Goal: Find specific page/section: Find specific page/section

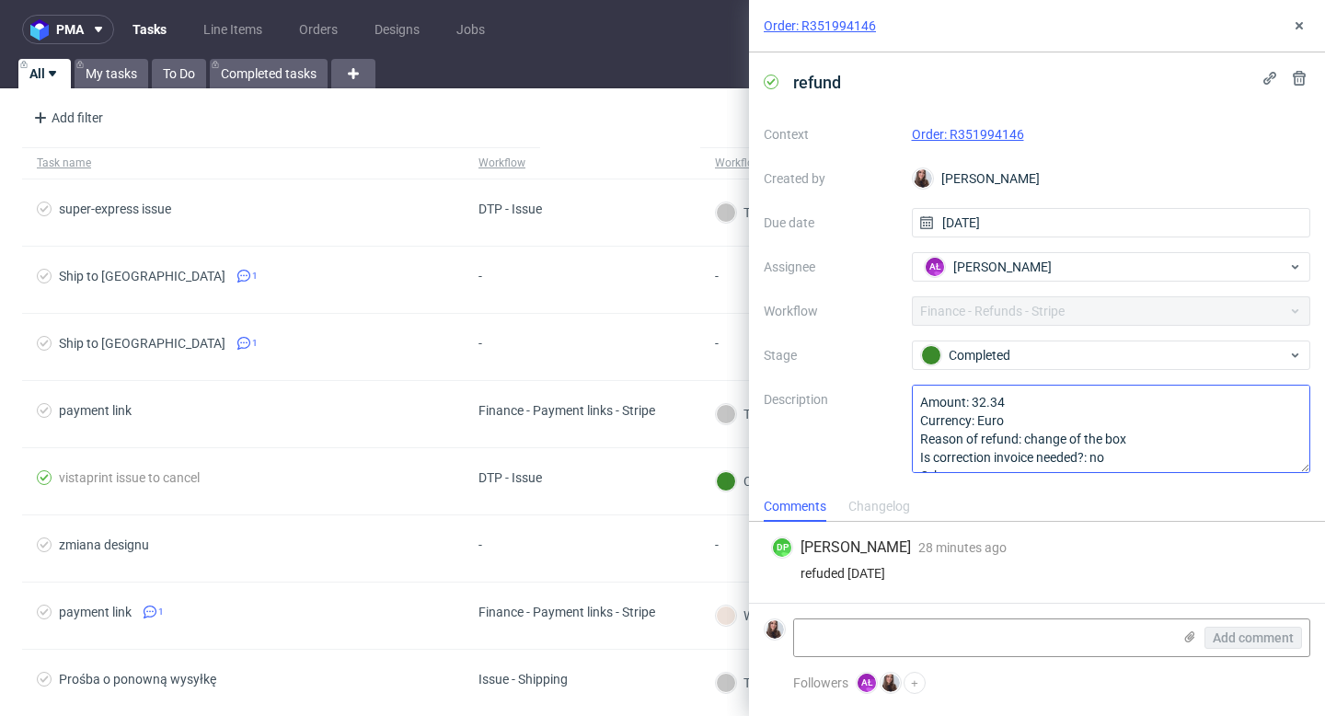
scroll to position [20, 0]
click at [992, 134] on link "Order: R351994146" at bounding box center [968, 134] width 112 height 15
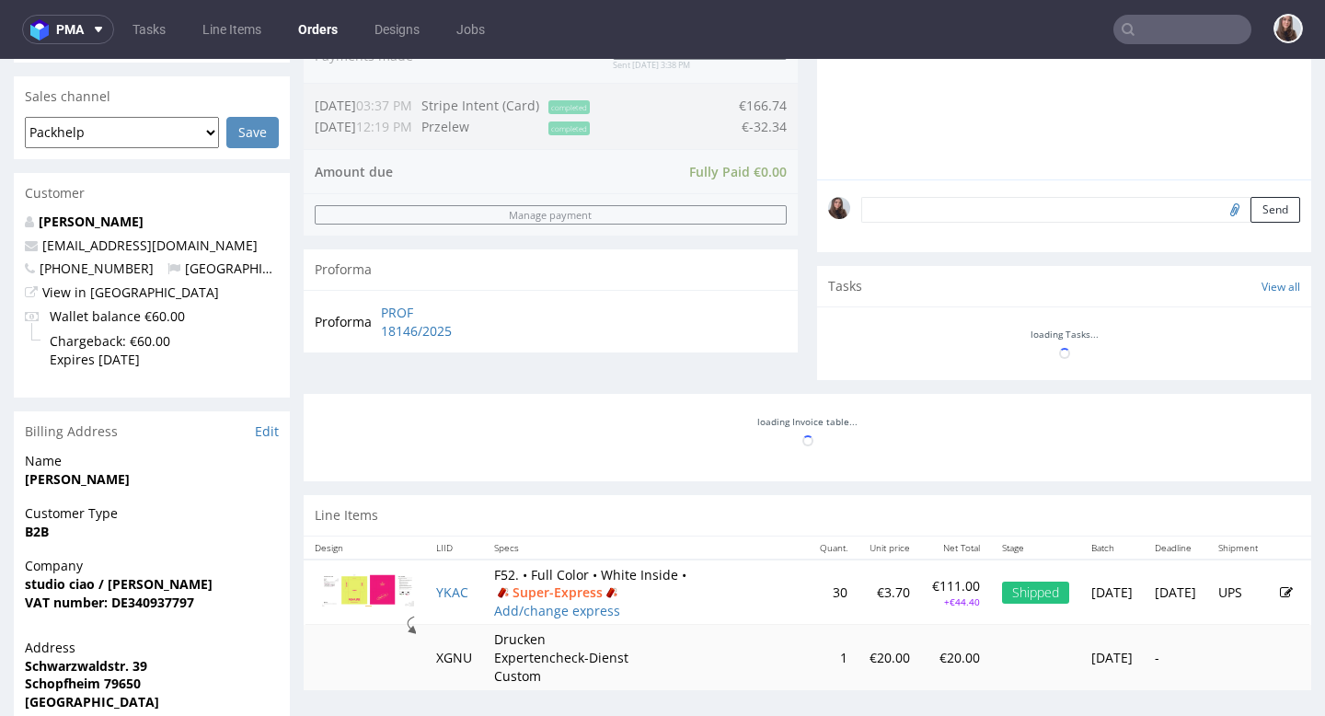
scroll to position [454, 0]
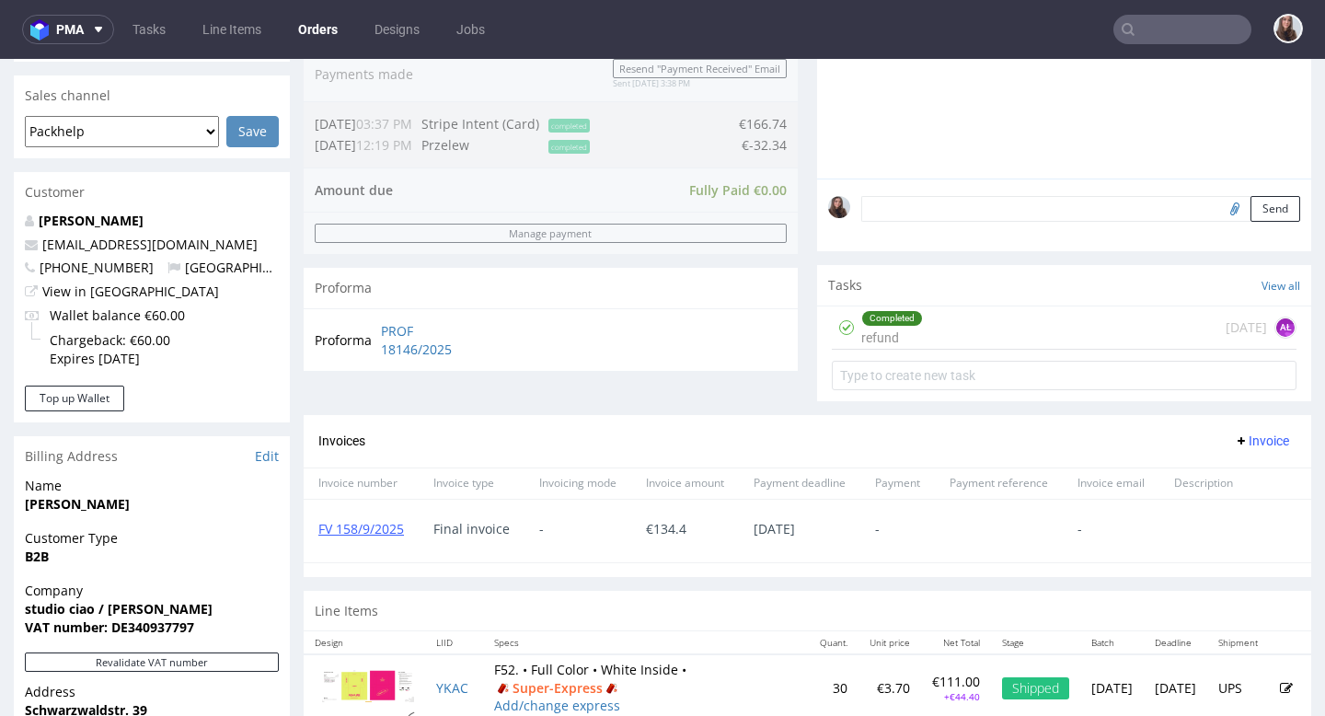
click at [959, 342] on div "Completed refund 7 days ago AŁ" at bounding box center [1064, 327] width 465 height 43
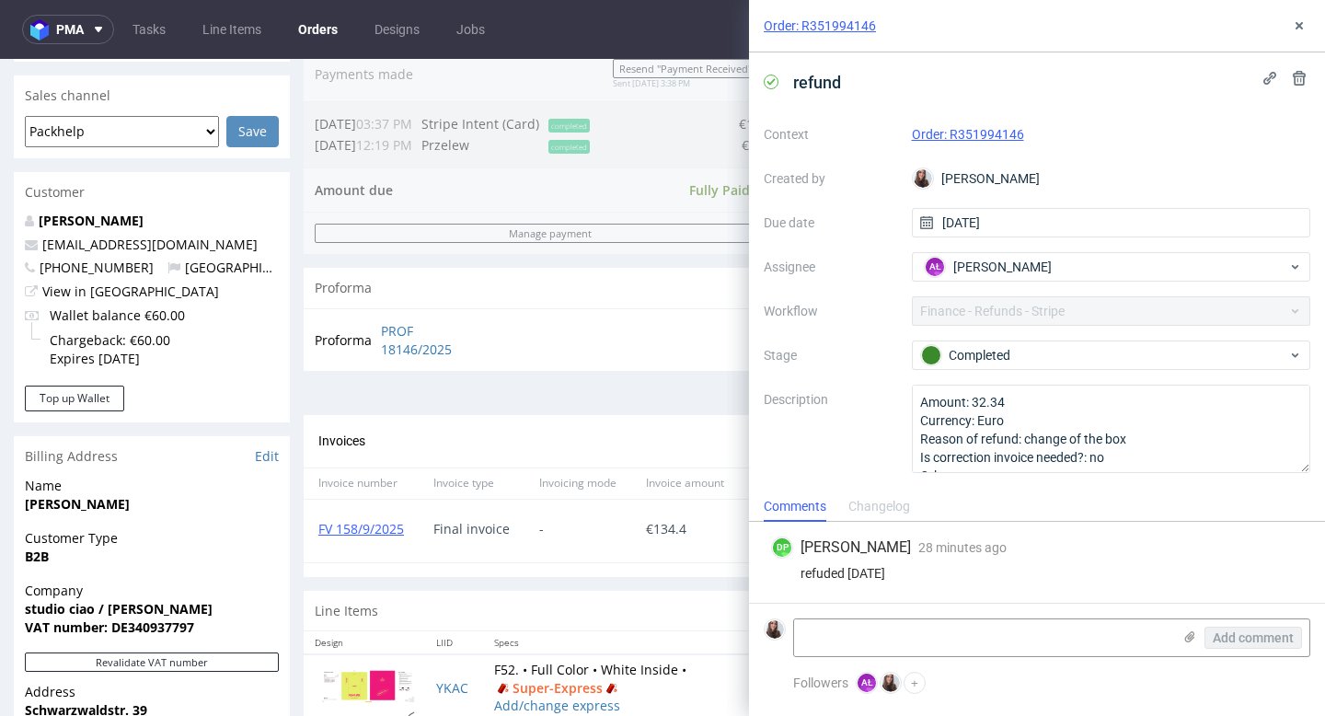
click at [651, 369] on div "Proforma PROF 18146/2025" at bounding box center [551, 339] width 494 height 63
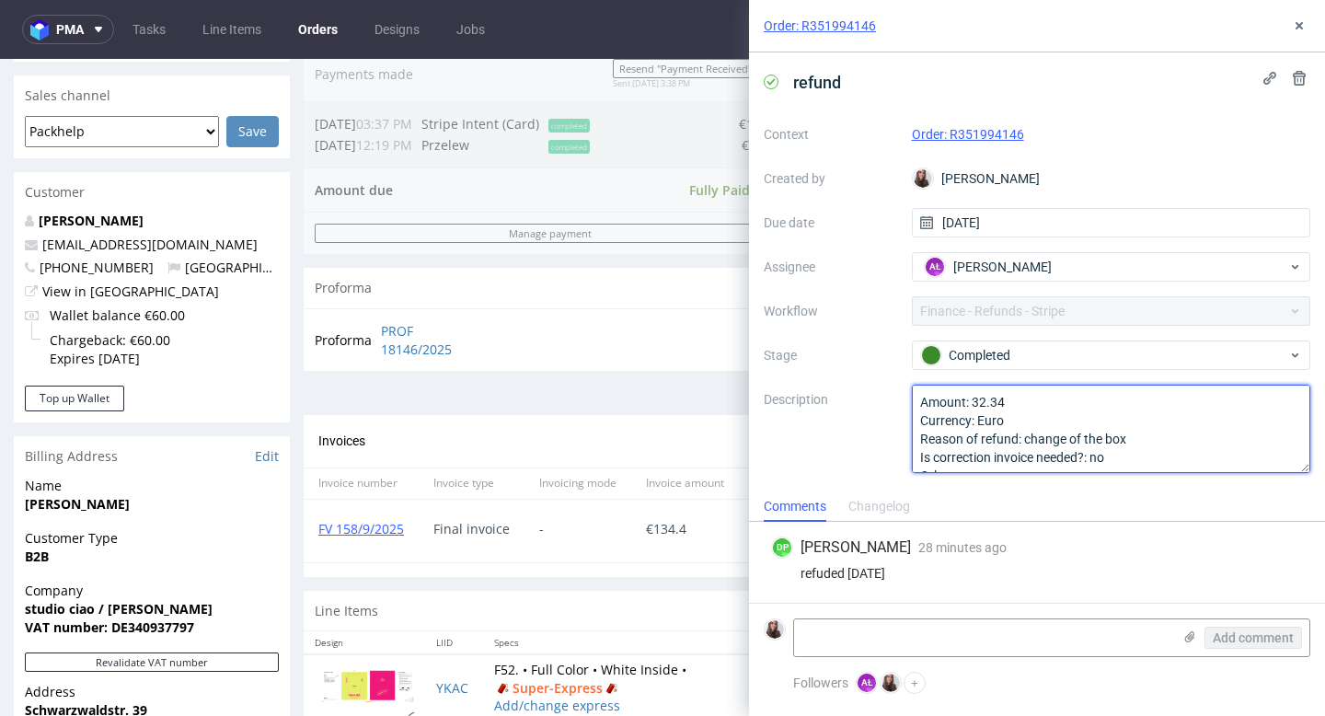
click at [975, 396] on textarea "Amount: 32.34 Currency: Euro Reason of refund: change of the box Is correction …" at bounding box center [1111, 429] width 399 height 88
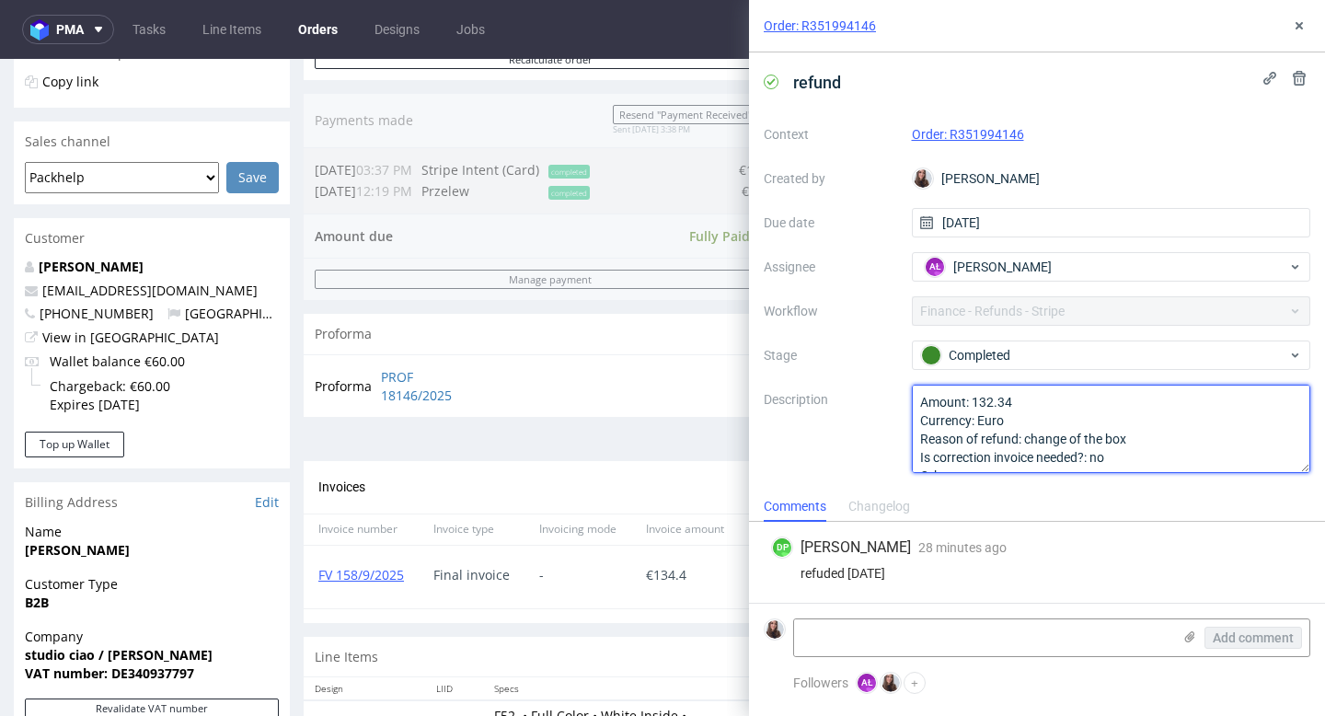
scroll to position [404, 0]
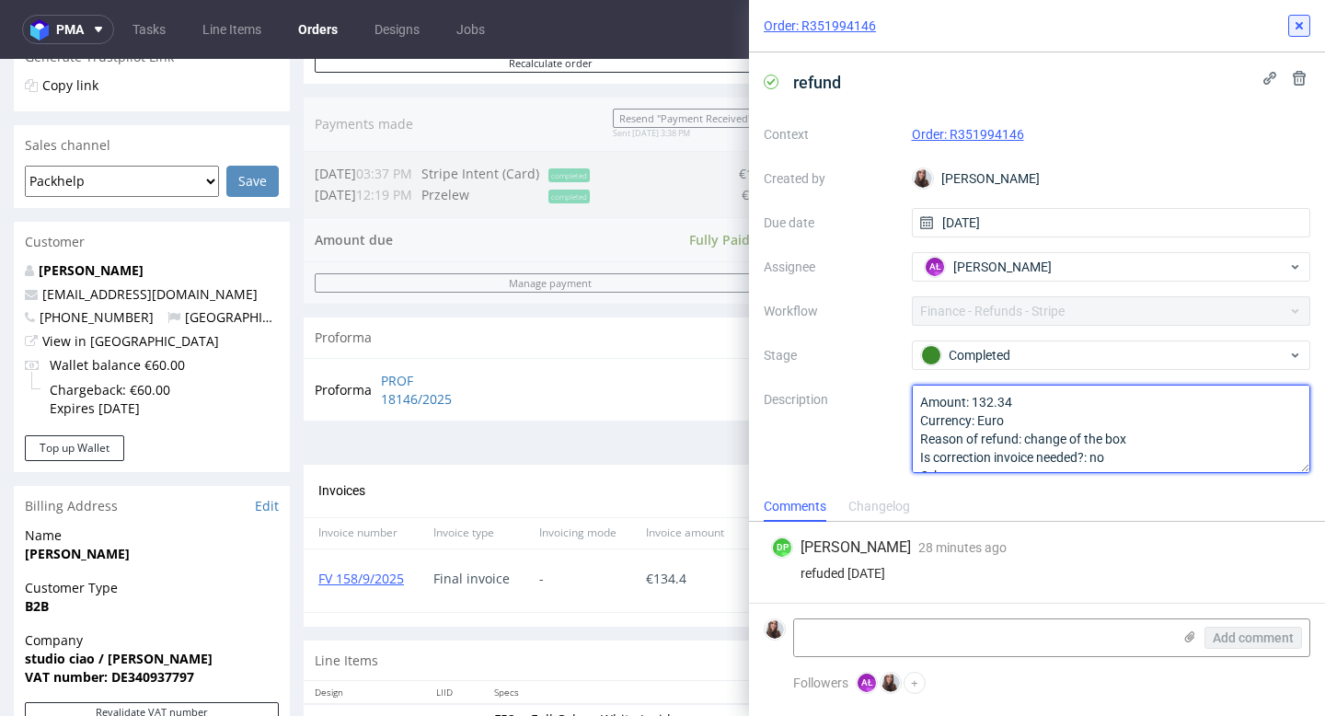
type textarea "Amount: 132.34 Currency: Euro Reason of refund: change of the box Is correction…"
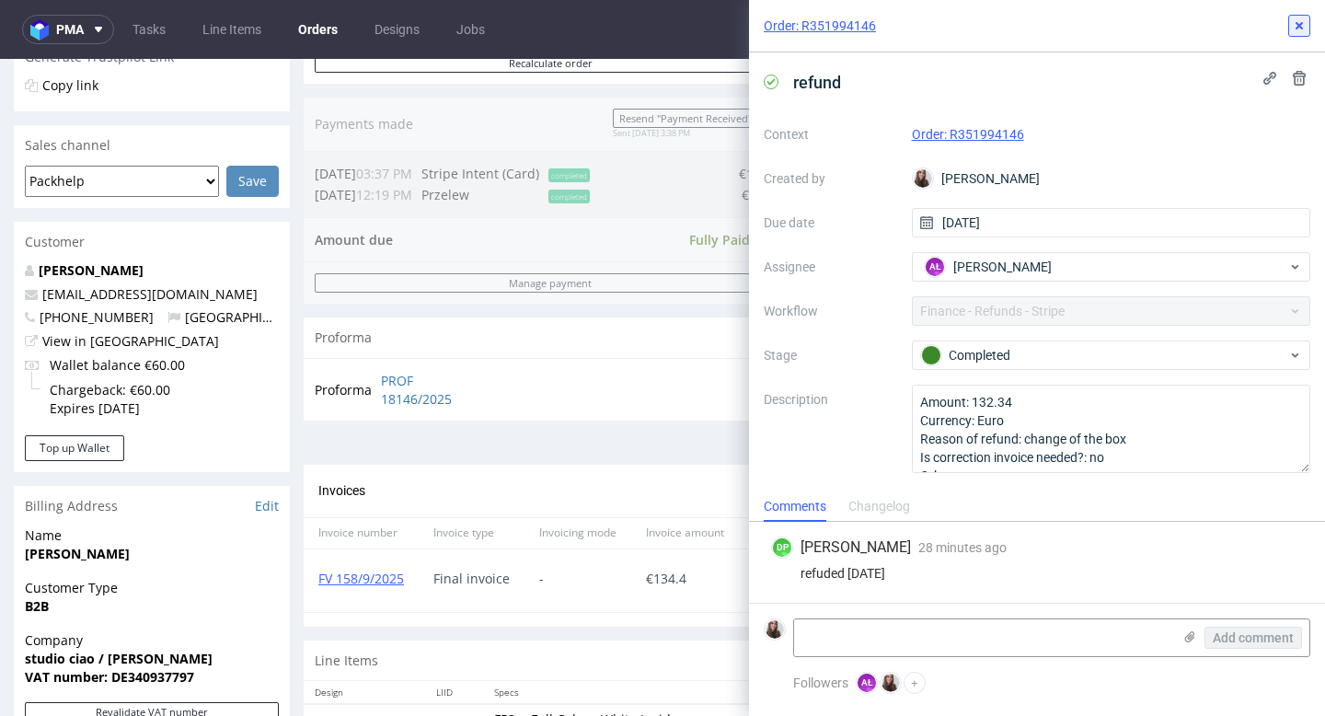
click at [1306, 31] on icon at bounding box center [1299, 25] width 15 height 15
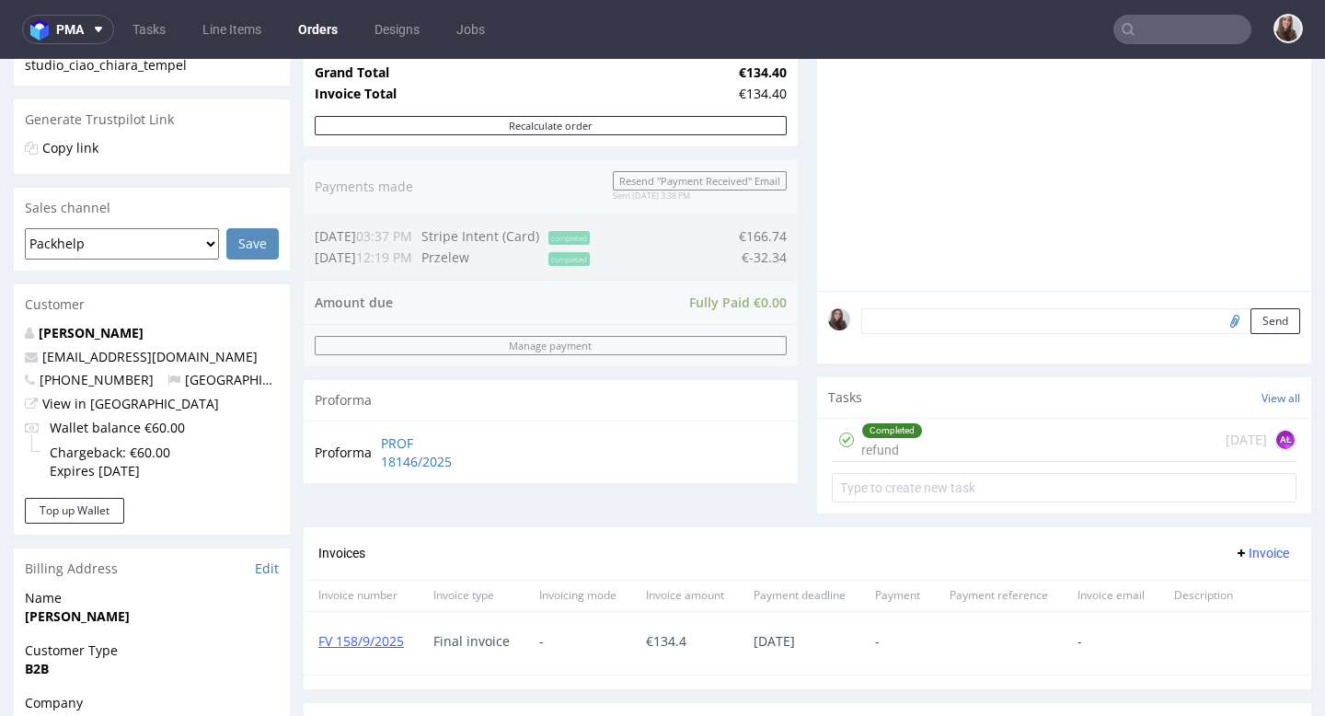
scroll to position [340, 0]
click at [965, 449] on div "Completed refund 7 days ago AŁ" at bounding box center [1064, 441] width 465 height 43
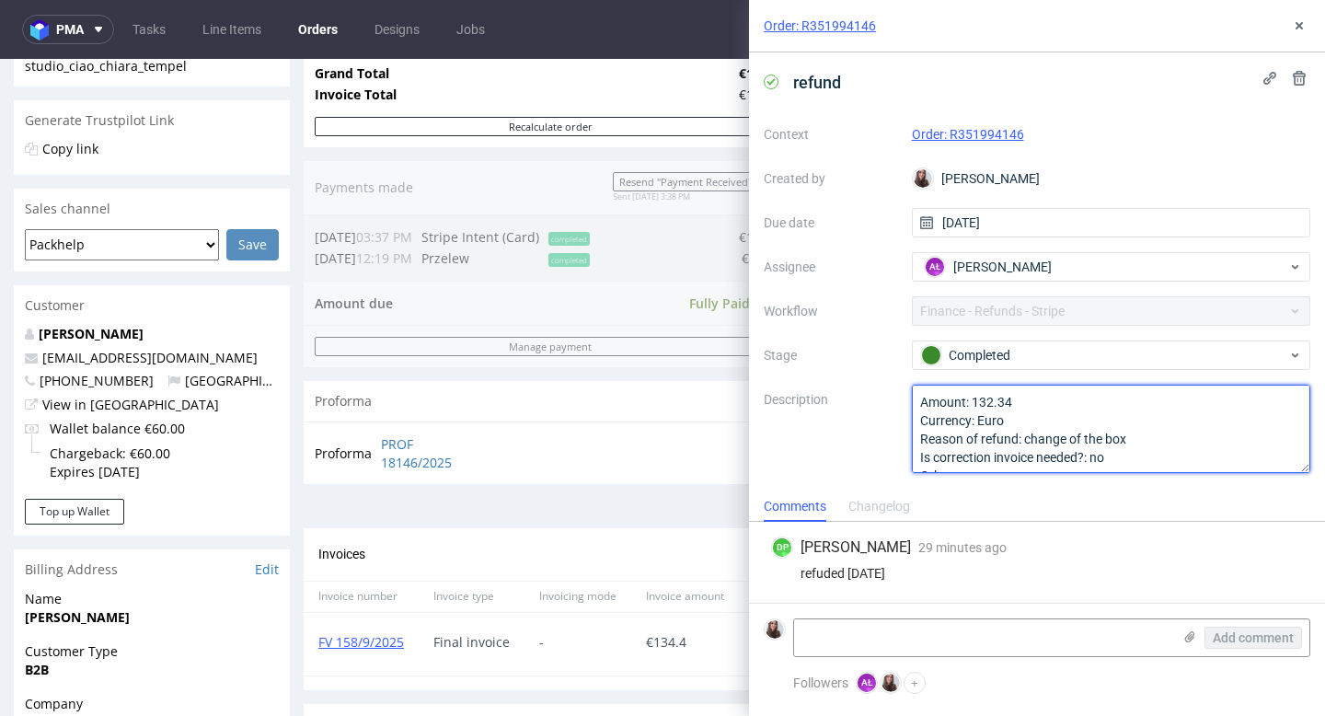
drag, startPoint x: 1020, startPoint y: 399, endPoint x: 980, endPoint y: 400, distance: 39.6
click at [980, 400] on textarea "Amount: 132.34 Currency: Euro Reason of refund: change of the box Is correction…" at bounding box center [1111, 429] width 399 height 88
click at [1044, 410] on textarea "Amount: 132.34 Currency: Euro Reason of refund: change of the box Is correction…" at bounding box center [1111, 429] width 399 height 88
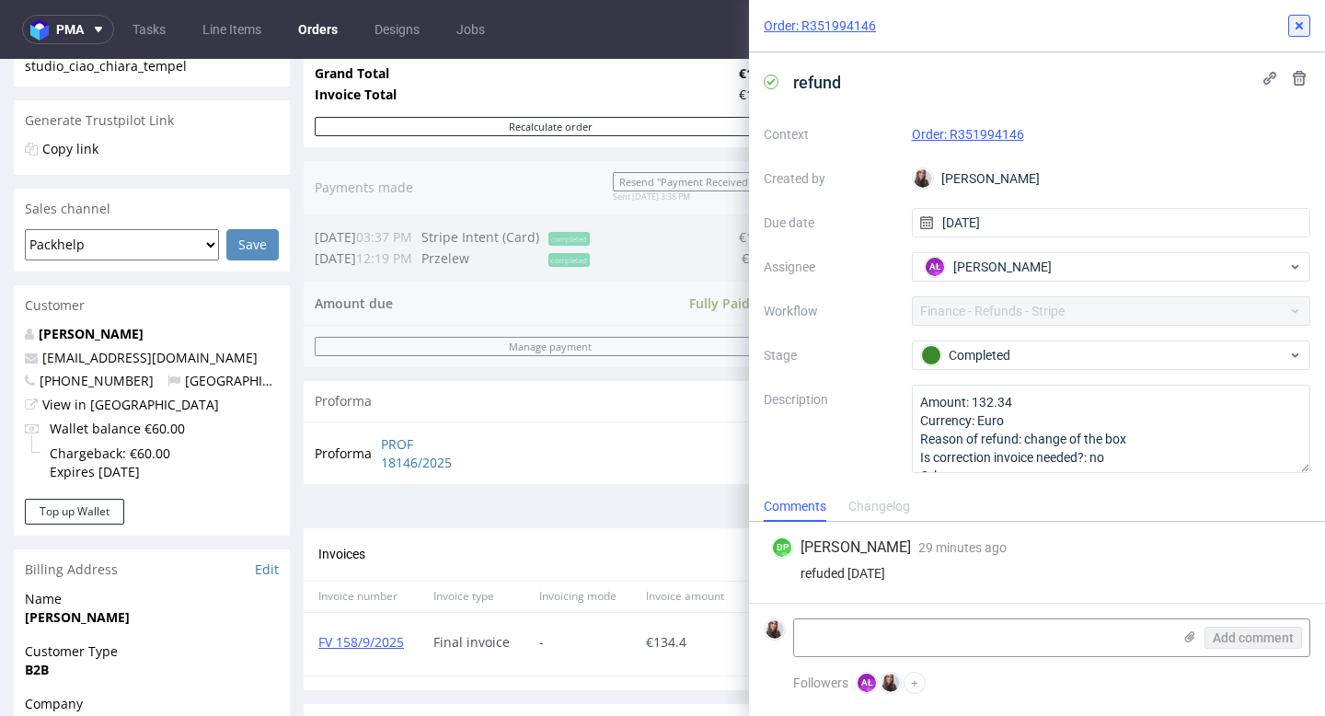
click at [1298, 26] on use at bounding box center [1299, 25] width 7 height 7
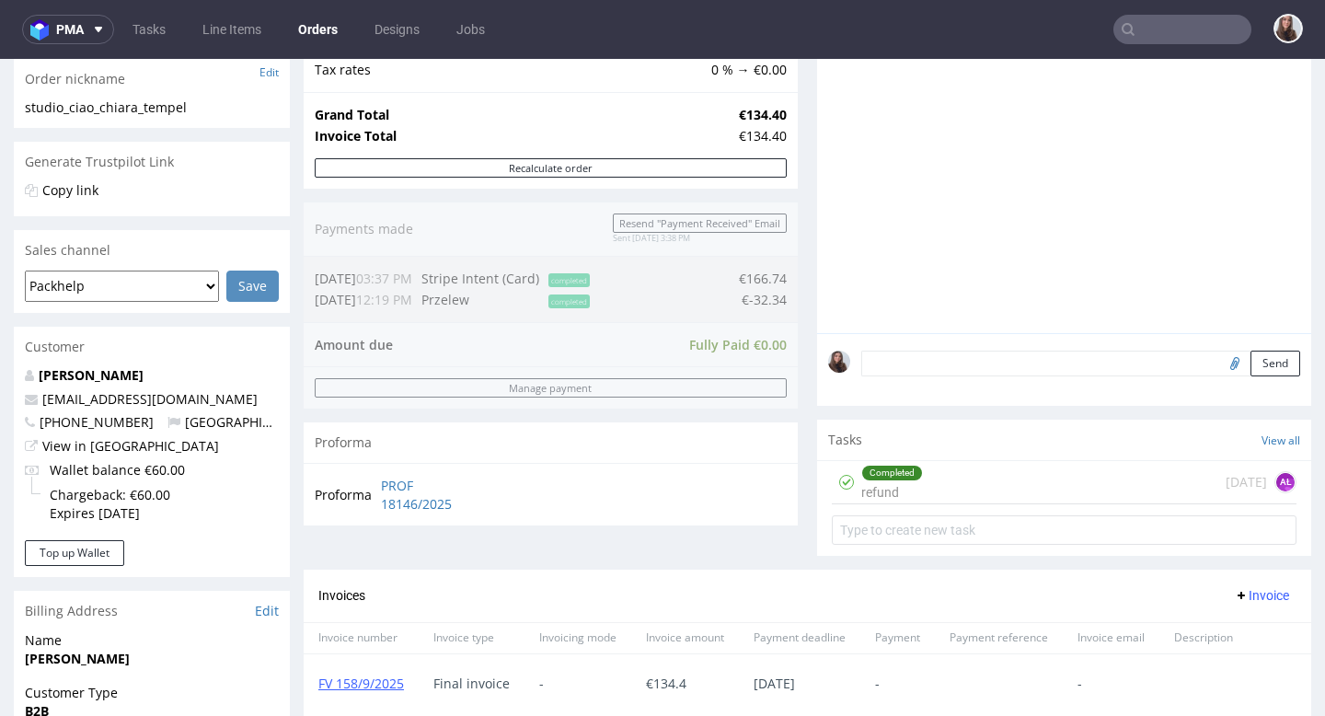
scroll to position [377, 0]
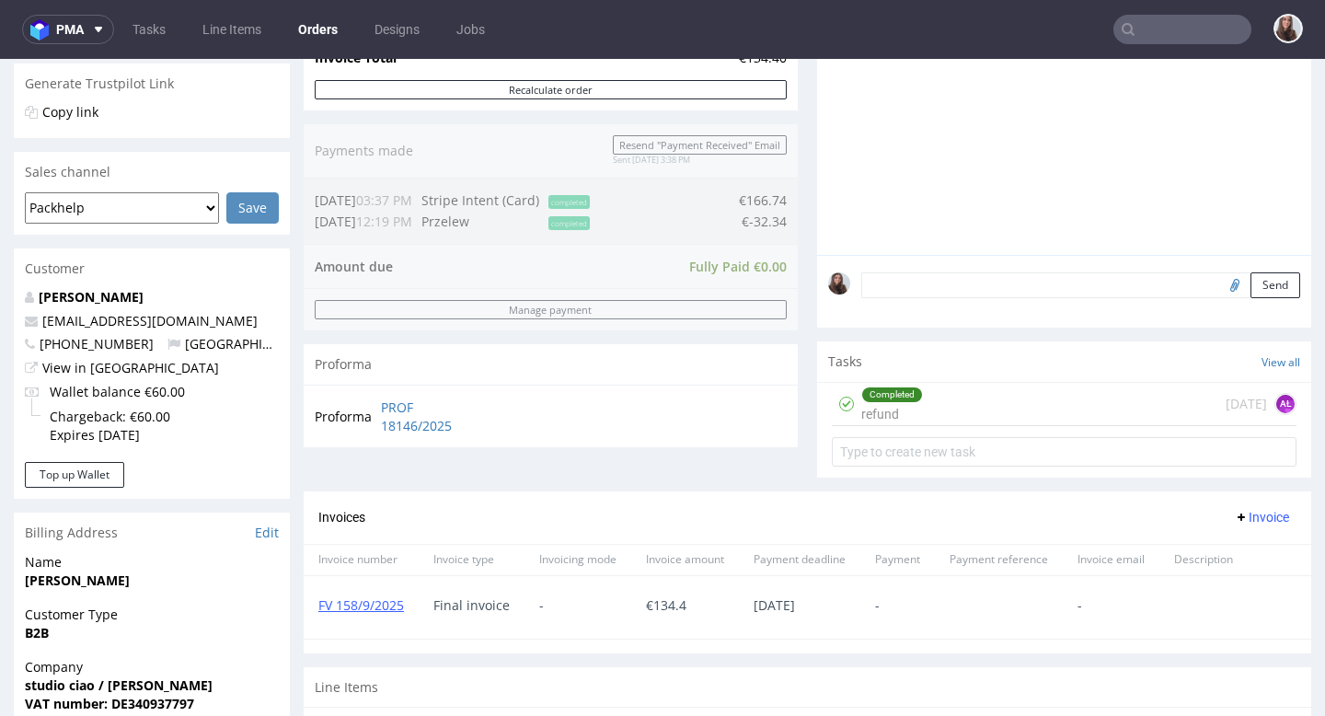
click at [900, 402] on div "Completed" at bounding box center [892, 394] width 60 height 15
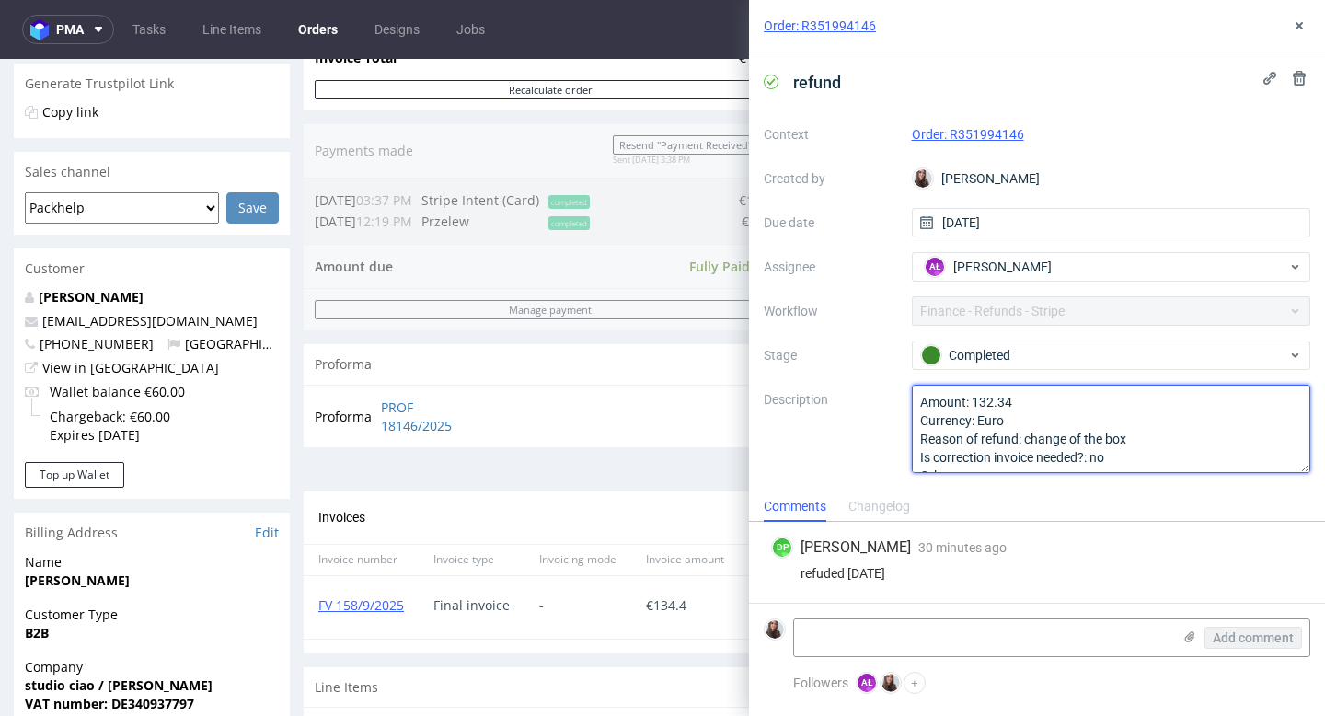
click at [976, 401] on textarea "Amount: 132.34 Currency: Euro Reason of refund: change of the box Is correction…" at bounding box center [1111, 429] width 399 height 88
type textarea "Amount: 32.34 Currency: Euro Reason of refund: change of the box Is correction …"
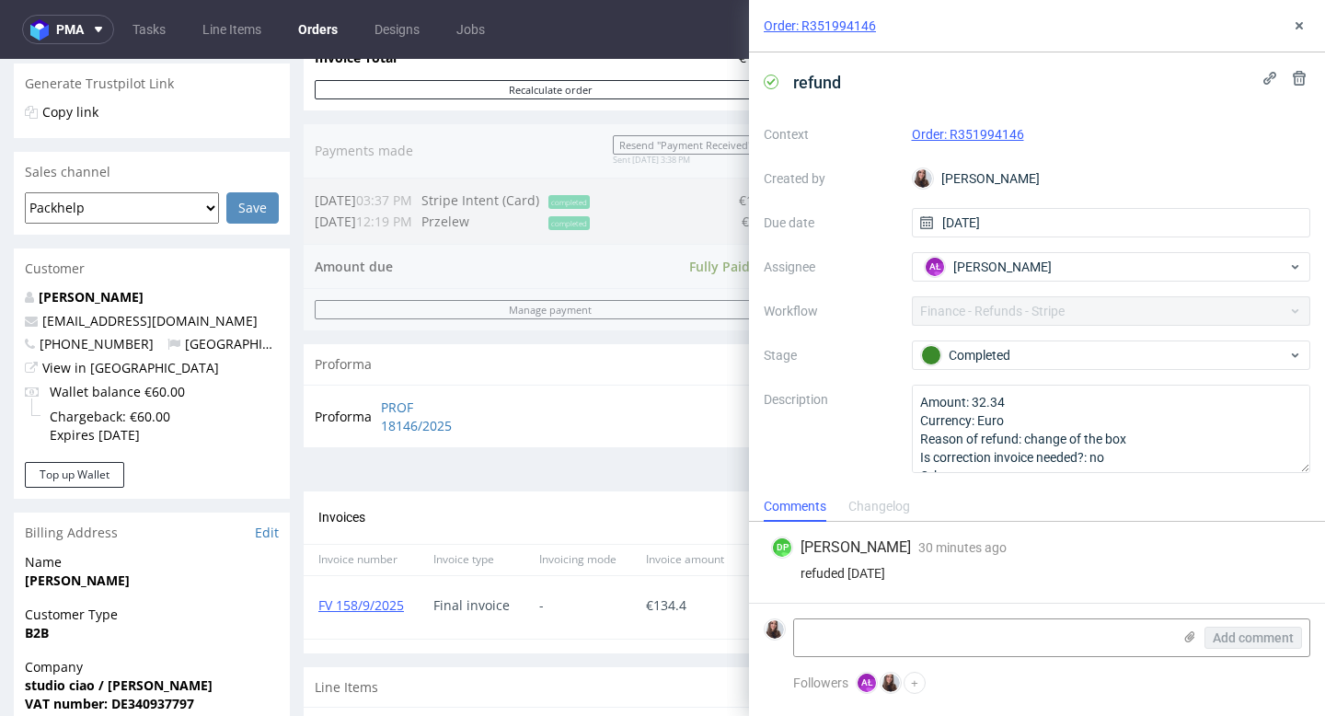
click at [1310, 19] on div "Order: R351994146" at bounding box center [1037, 26] width 576 height 52
click at [1307, 23] on button at bounding box center [1299, 26] width 22 height 22
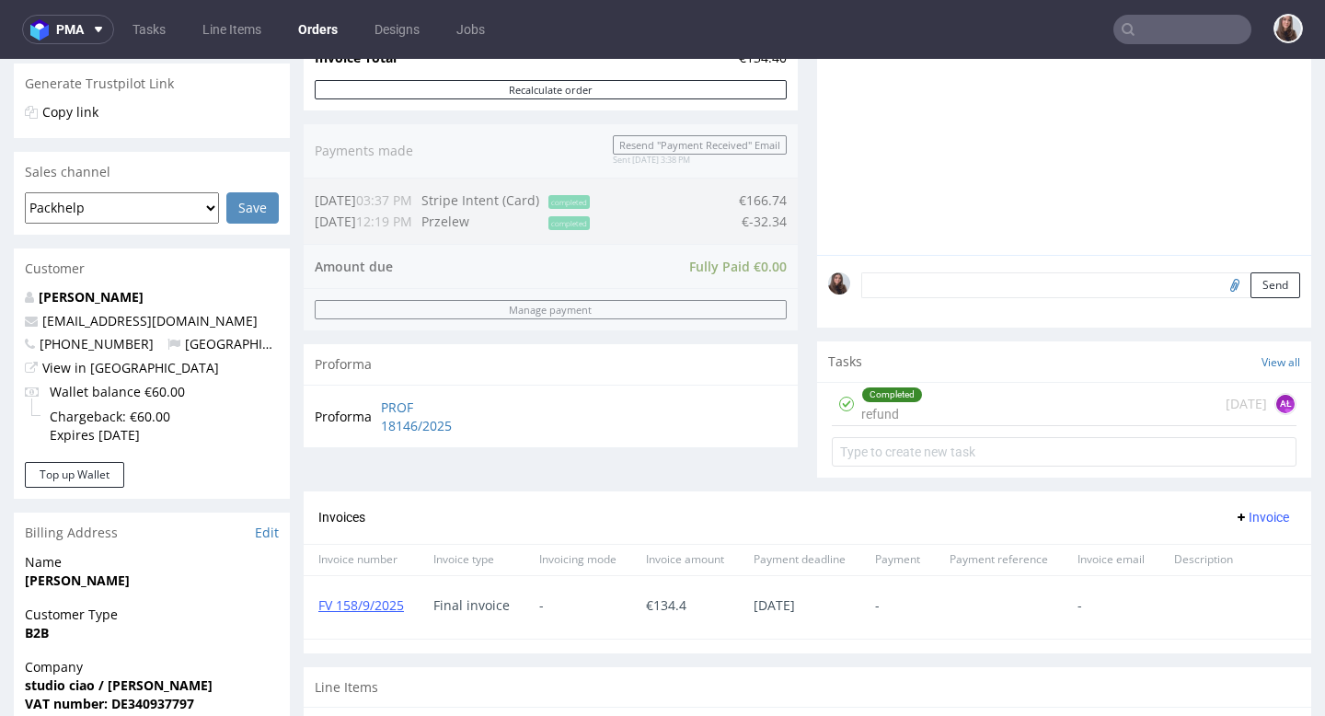
click at [923, 382] on div "Tasks View all" at bounding box center [1064, 361] width 494 height 40
click at [933, 416] on div "Completed refund 7 days ago AŁ" at bounding box center [1064, 404] width 465 height 43
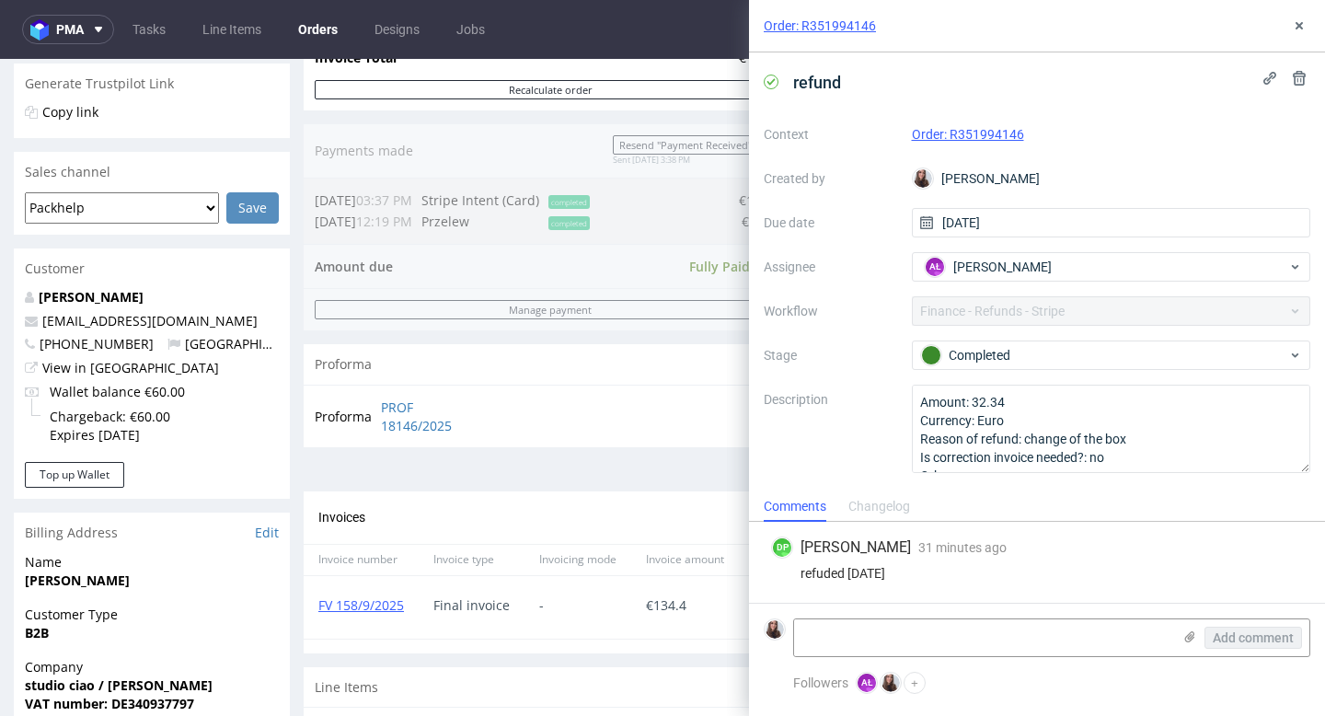
click at [992, 133] on link "Order: R351994146" at bounding box center [968, 134] width 112 height 15
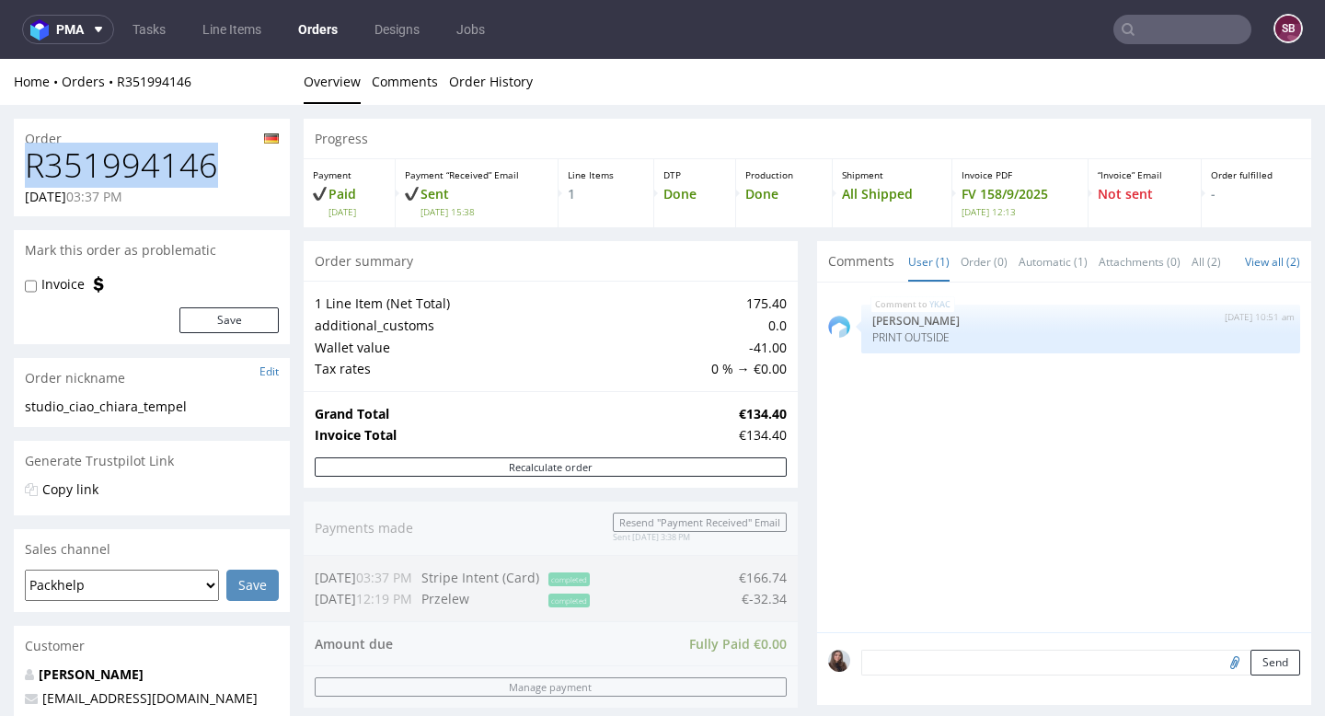
drag, startPoint x: 208, startPoint y: 165, endPoint x: 33, endPoint y: 164, distance: 174.8
click at [33, 164] on h1 "R351994146" at bounding box center [152, 165] width 254 height 37
copy h1 "R351994146"
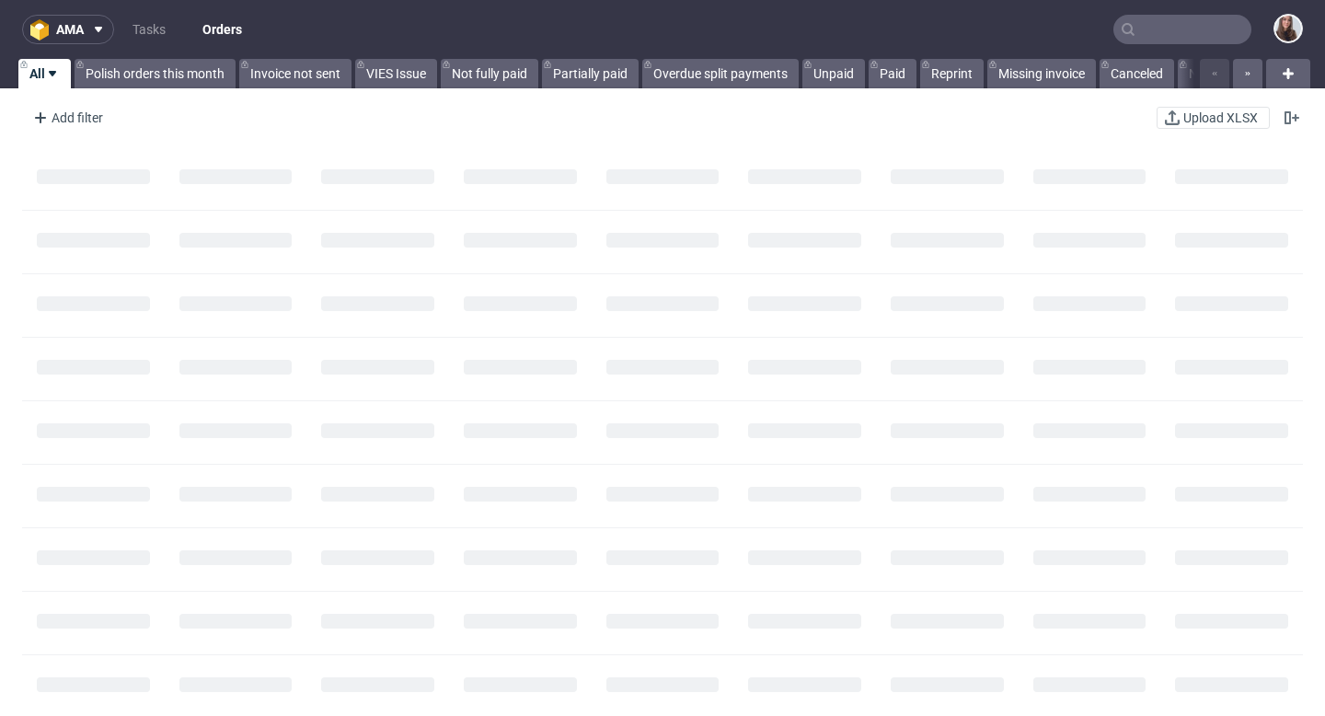
click at [1131, 39] on input "text" at bounding box center [1182, 29] width 138 height 29
paste input "R484738524"
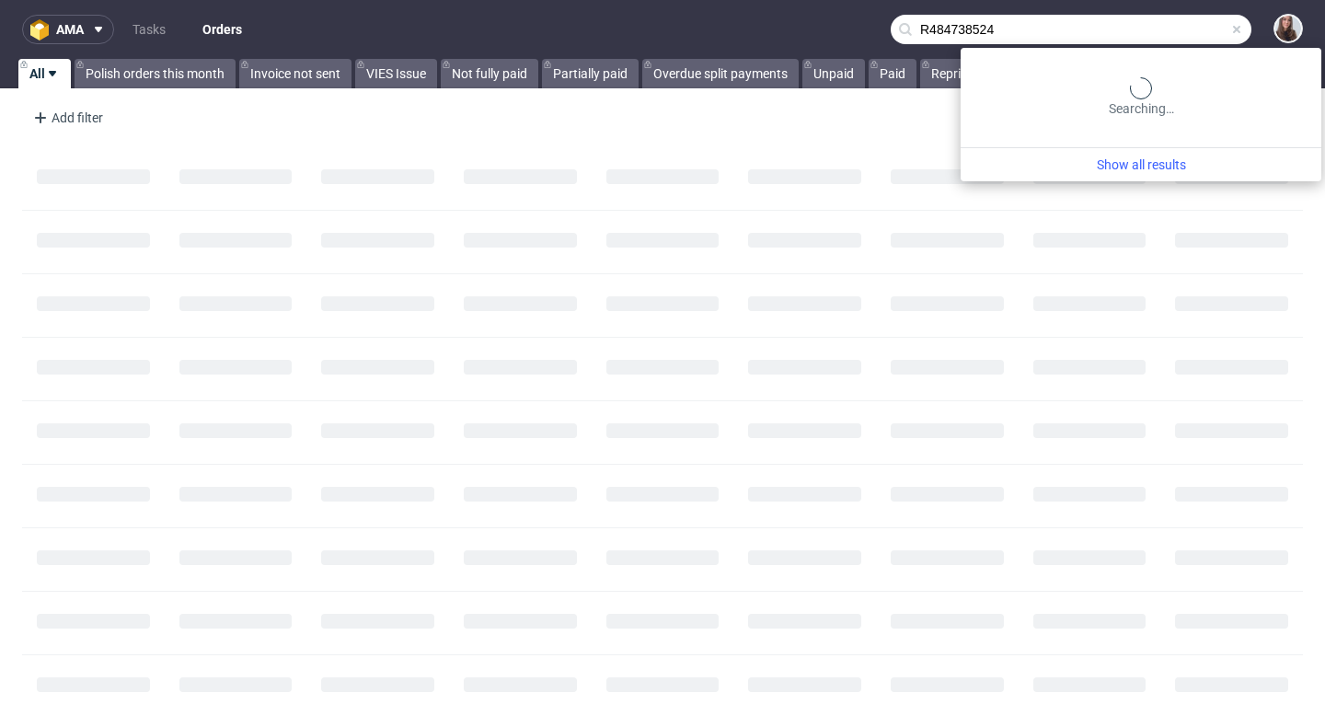
type input "R484738524"
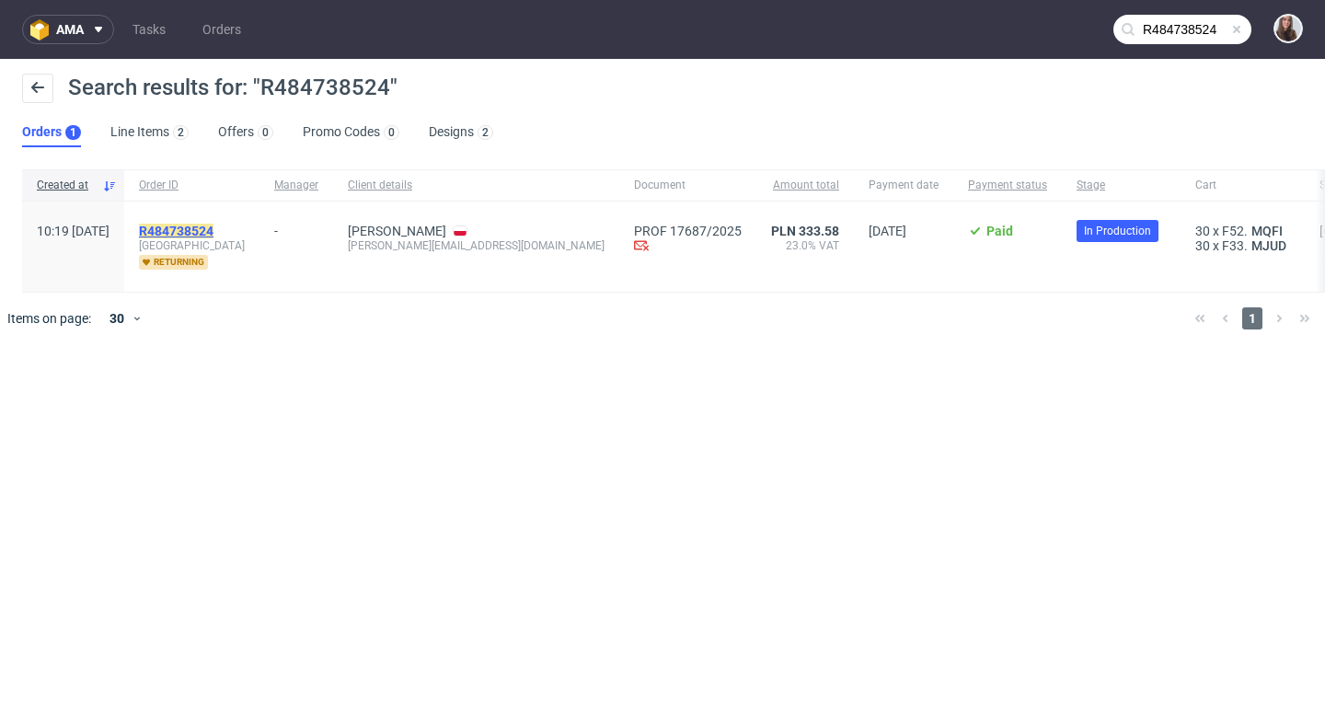
click at [213, 230] on mark "R484738524" at bounding box center [176, 231] width 75 height 15
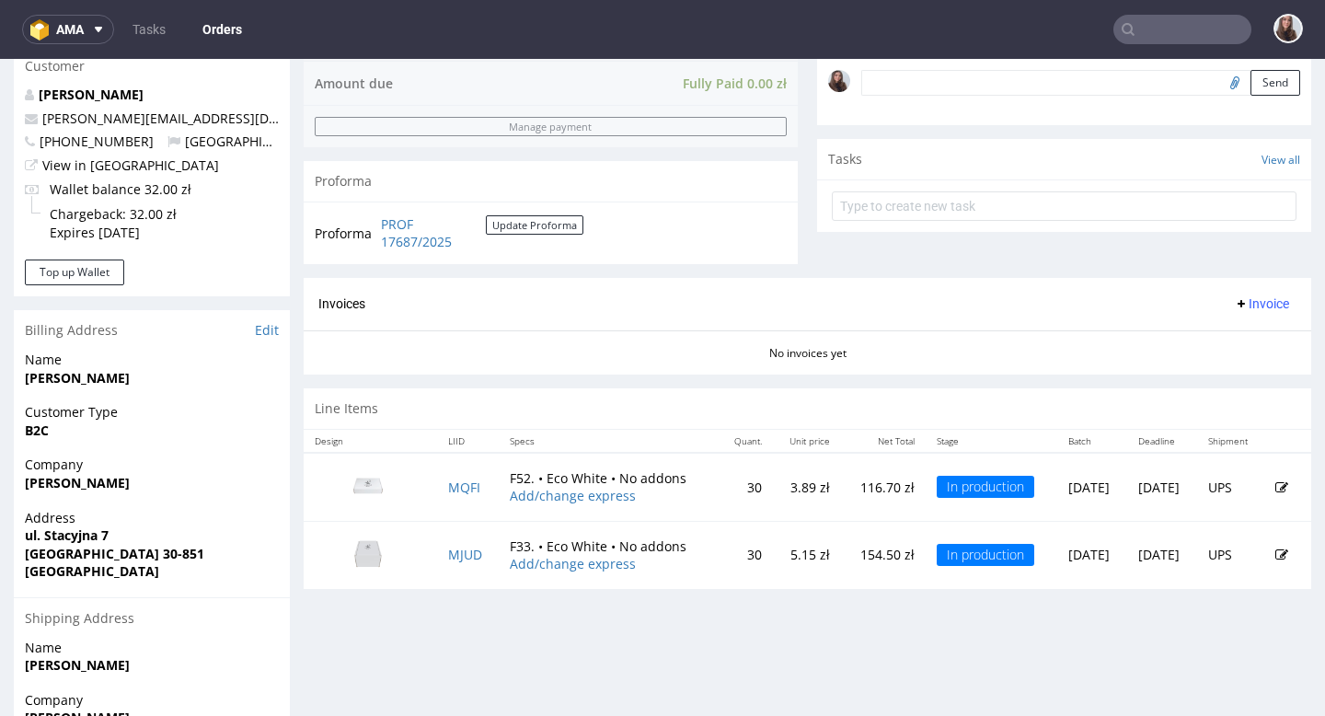
scroll to position [583, 0]
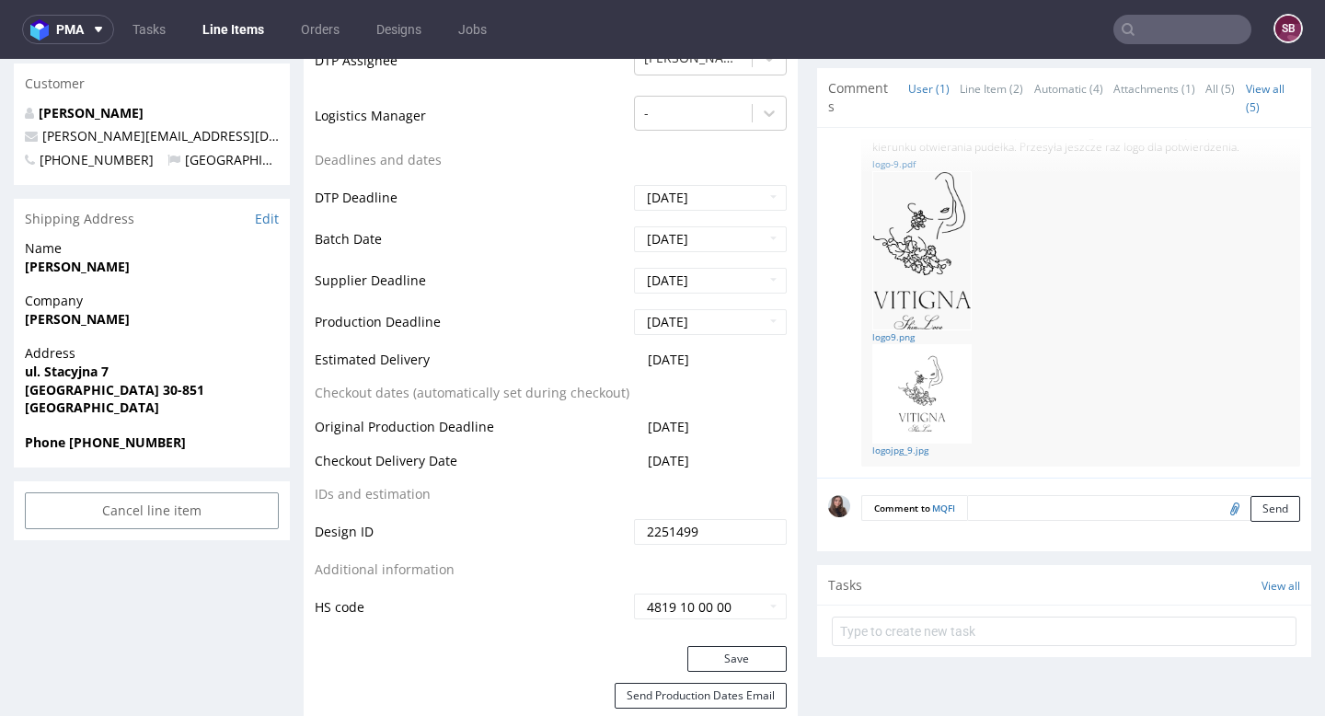
scroll to position [611, 0]
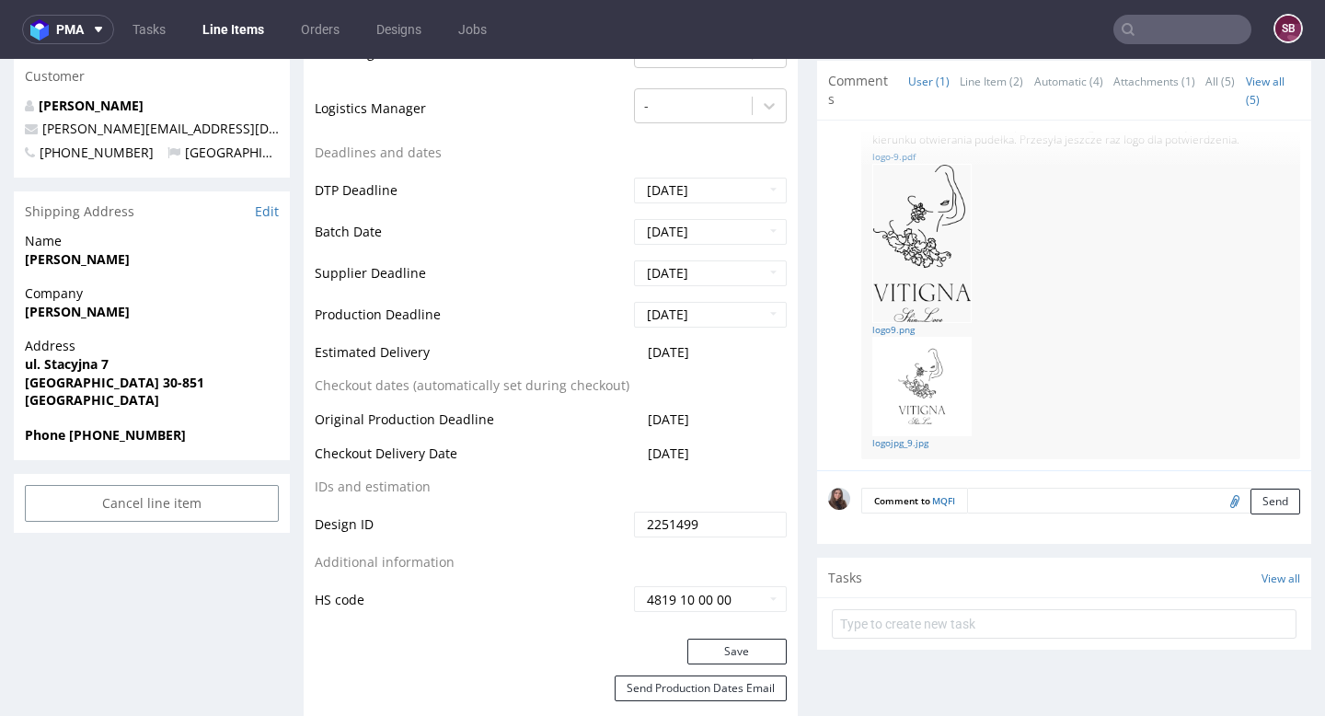
drag, startPoint x: 731, startPoint y: 352, endPoint x: 642, endPoint y: 353, distance: 88.4
click at [642, 353] on td "[DATE]" at bounding box center [707, 358] width 157 height 34
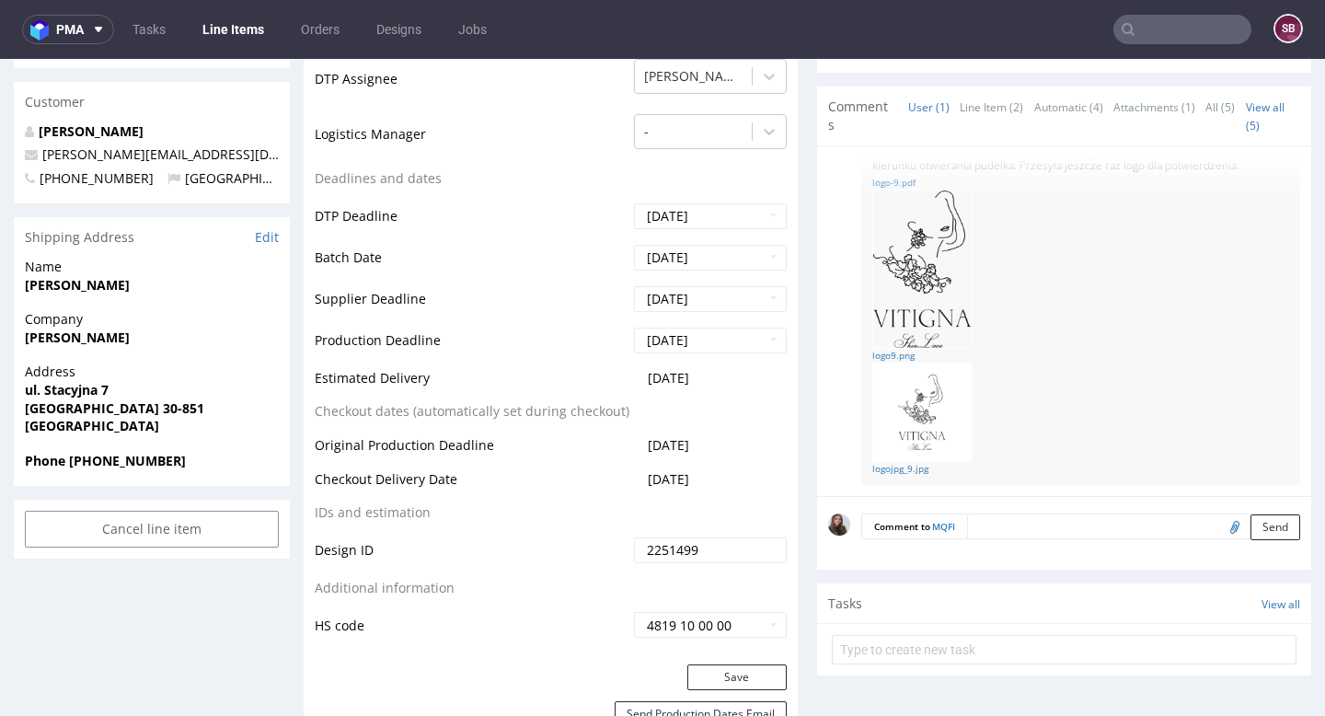
scroll to position [598, 0]
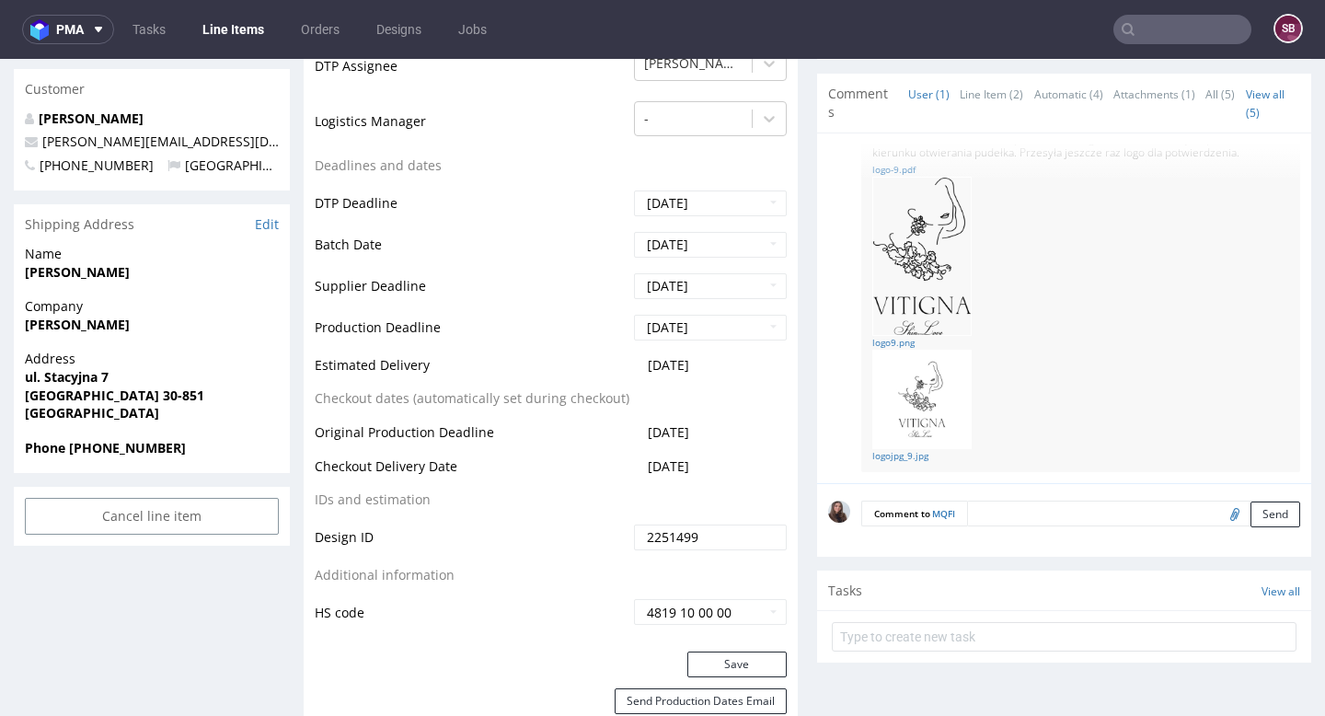
click at [732, 374] on td "[DATE]" at bounding box center [707, 371] width 157 height 34
drag, startPoint x: 726, startPoint y: 368, endPoint x: 641, endPoint y: 366, distance: 84.7
click at [641, 366] on td "[DATE]" at bounding box center [707, 371] width 157 height 34
copy span "[DATE]"
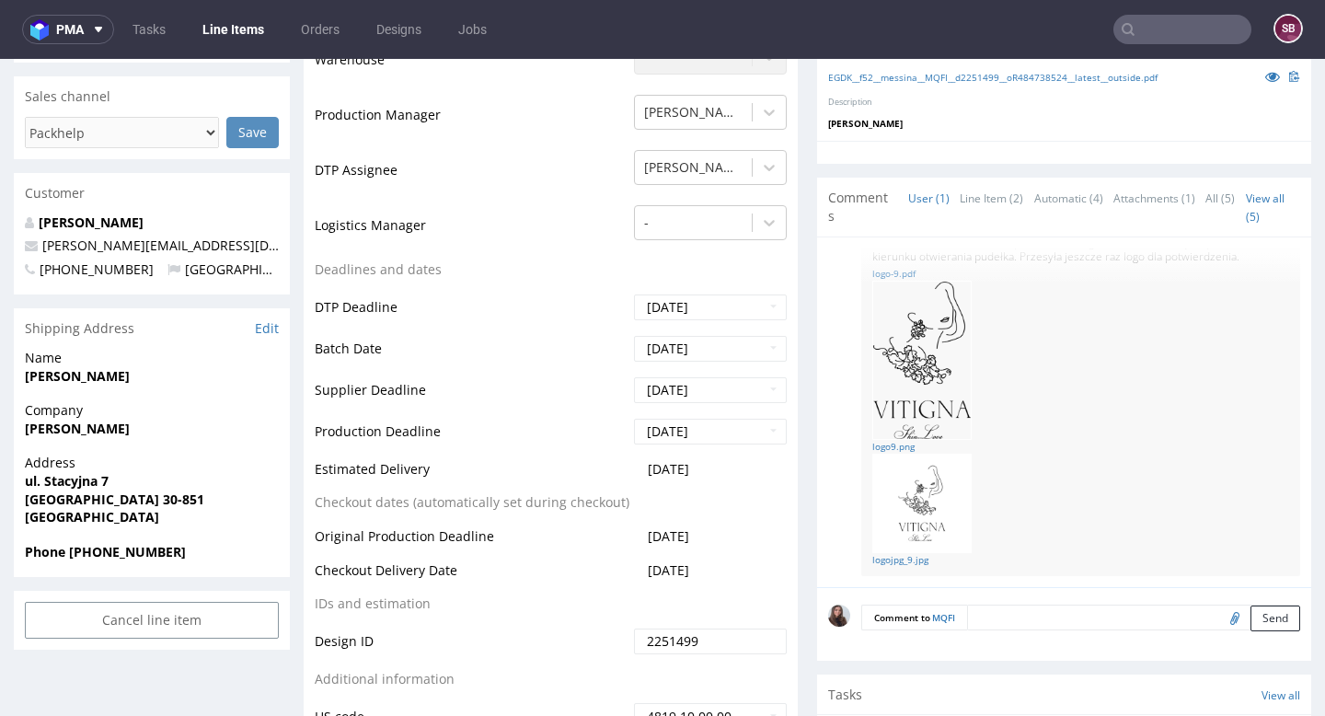
scroll to position [520, 0]
